Goal: Information Seeking & Learning: Learn about a topic

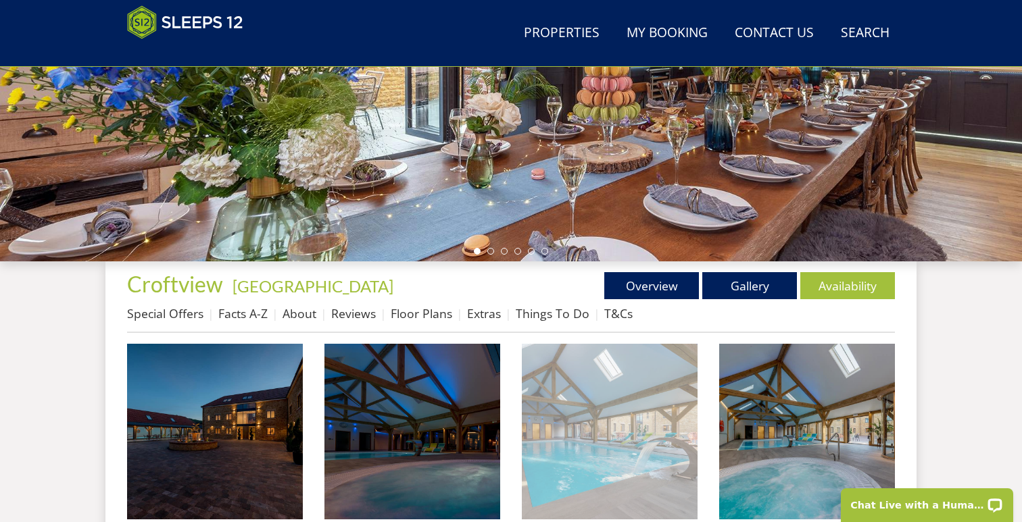
scroll to position [293, 0]
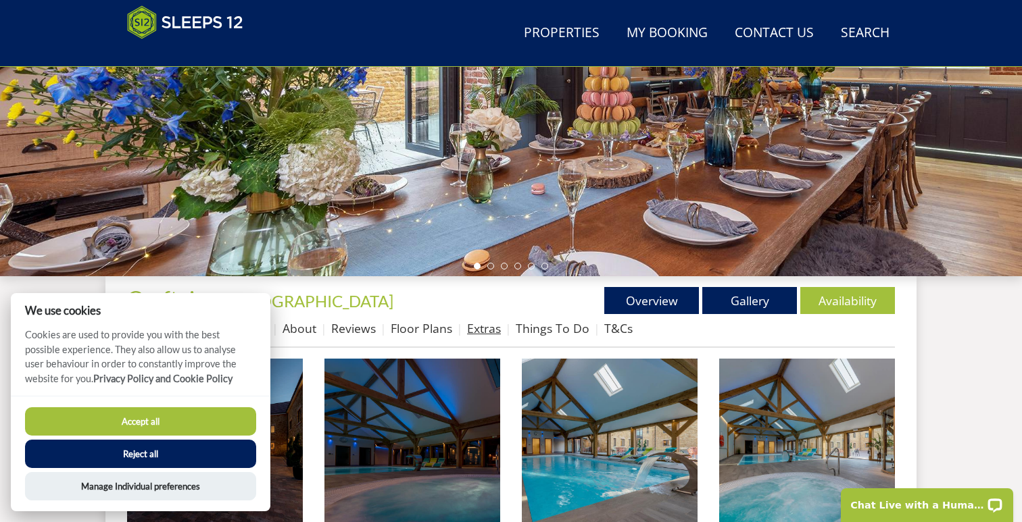
click at [478, 326] on link "Extras" at bounding box center [484, 328] width 34 height 16
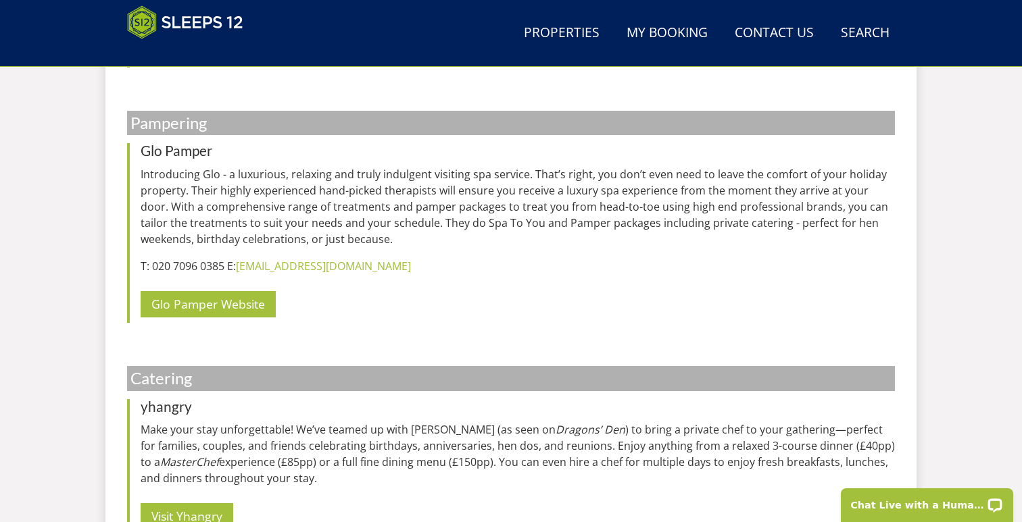
scroll to position [1547, 0]
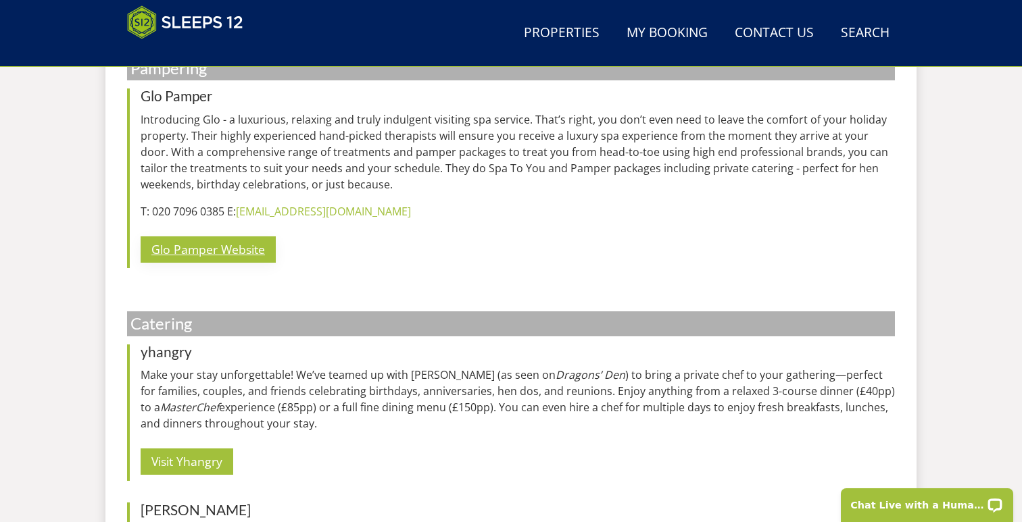
click at [213, 245] on link "Glo Pamper Website" at bounding box center [208, 249] width 135 height 26
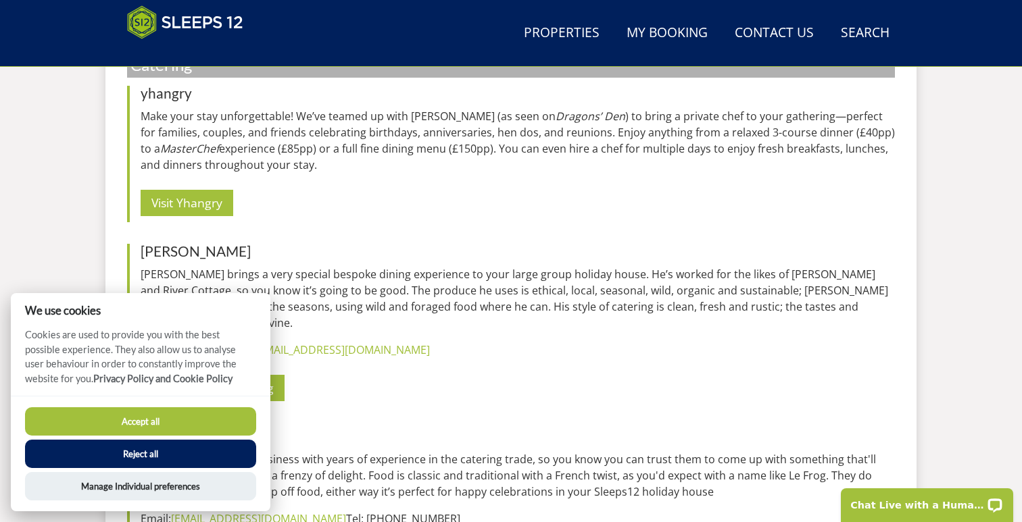
scroll to position [1816, 0]
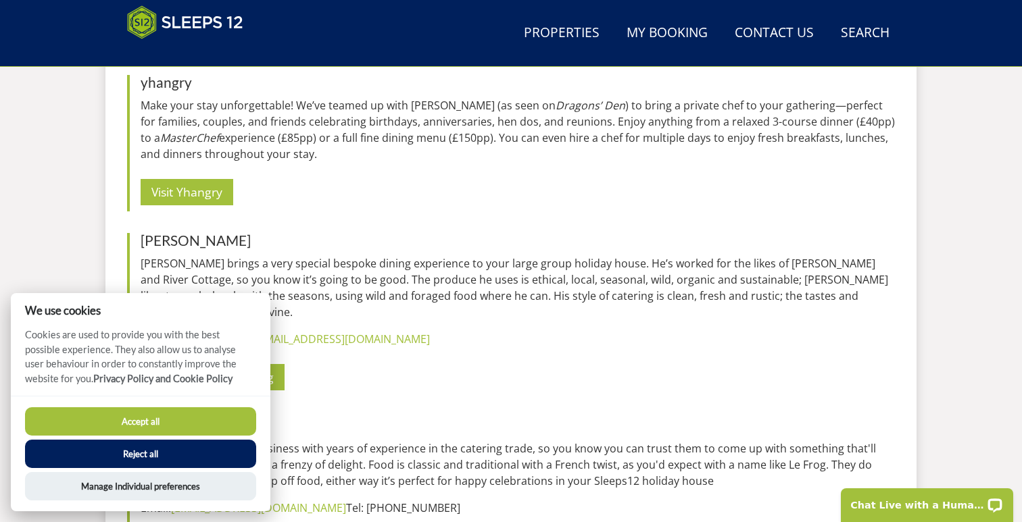
click at [176, 449] on button "Reject all" at bounding box center [140, 454] width 231 height 28
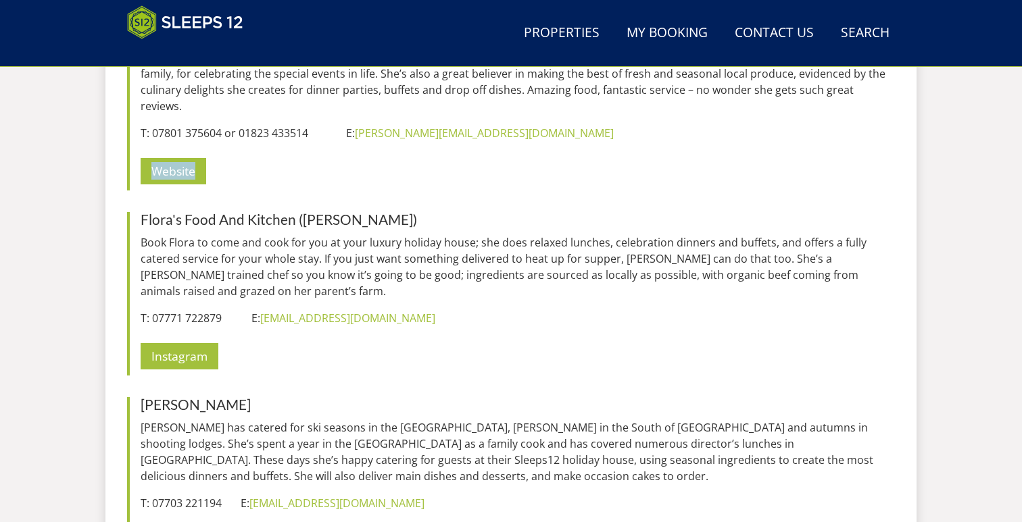
scroll to position [2421, 0]
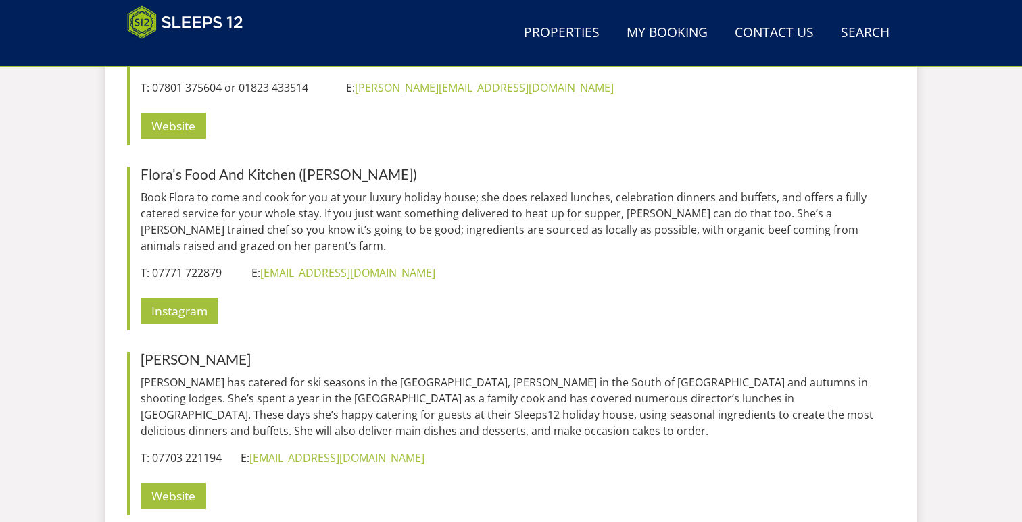
click at [449, 292] on p "Instagram" at bounding box center [518, 311] width 754 height 39
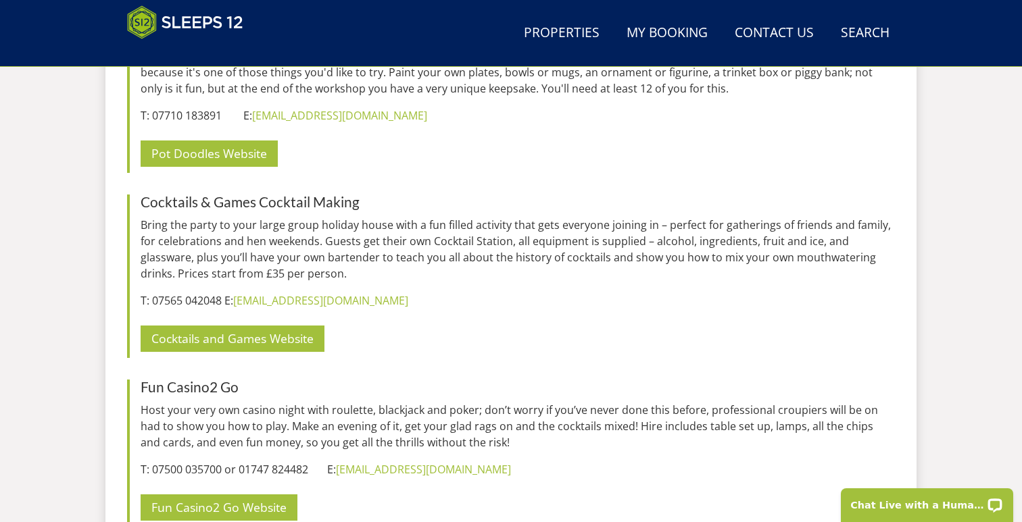
scroll to position [6363, 0]
